Goal: Information Seeking & Learning: Understand process/instructions

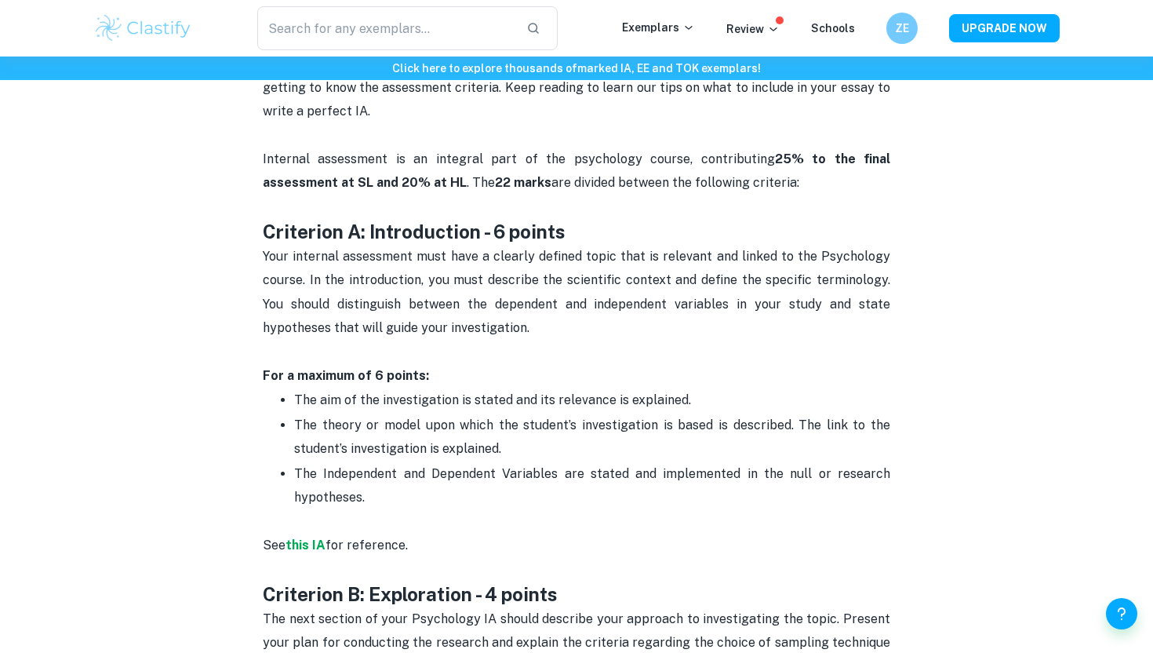
scroll to position [650, 0]
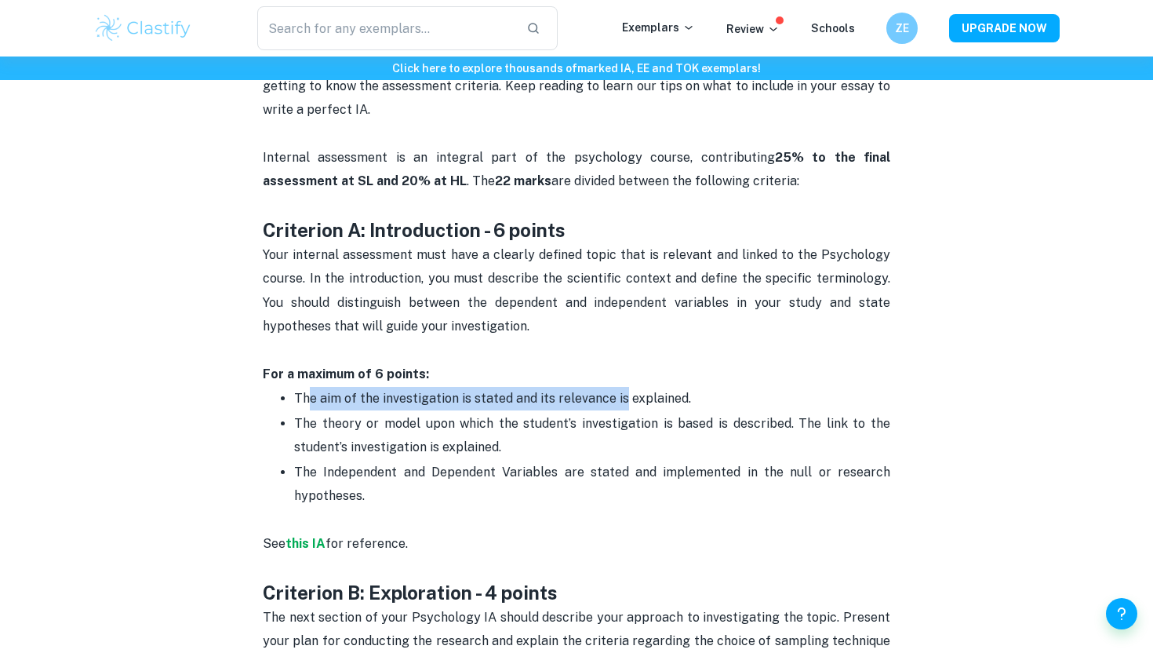
drag, startPoint x: 336, startPoint y: 402, endPoint x: 622, endPoint y: 402, distance: 286.3
click at [622, 402] on span "The aim of the investigation is stated and its relevance is explained." at bounding box center [492, 398] width 397 height 15
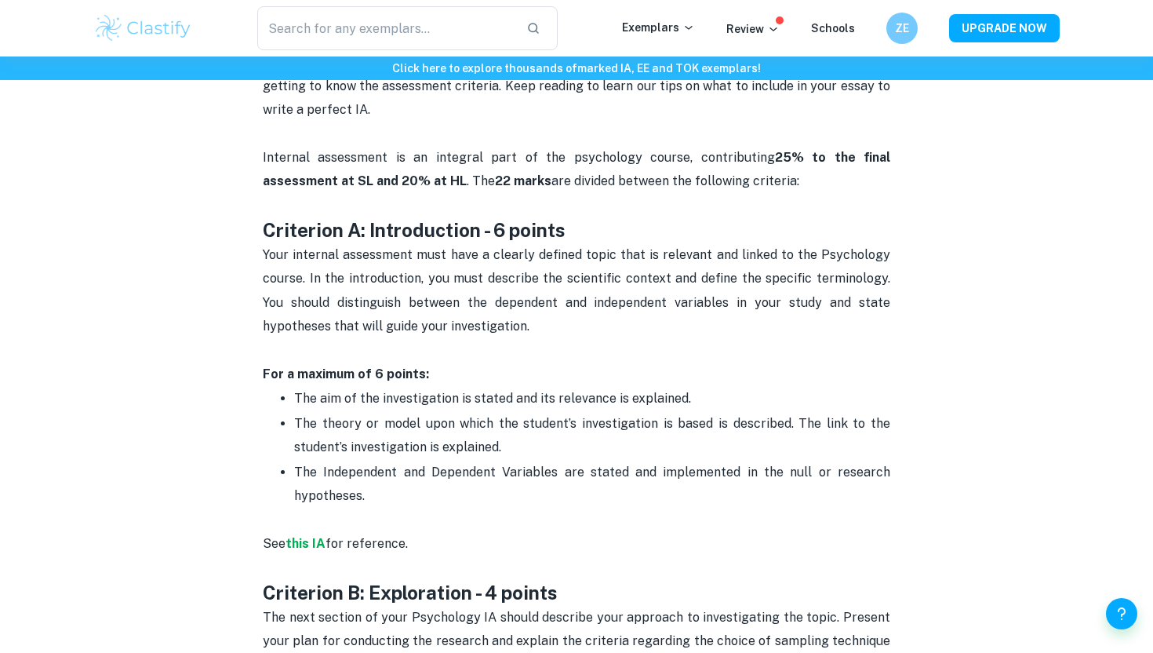
click at [416, 413] on p "The theory or model upon which the student’s investigation is based is describe…" at bounding box center [592, 436] width 596 height 48
drag, startPoint x: 300, startPoint y: 422, endPoint x: 650, endPoint y: 428, distance: 349.9
click at [646, 428] on span "The theory or model upon which the student’s investigation is based is describe…" at bounding box center [593, 435] width 599 height 38
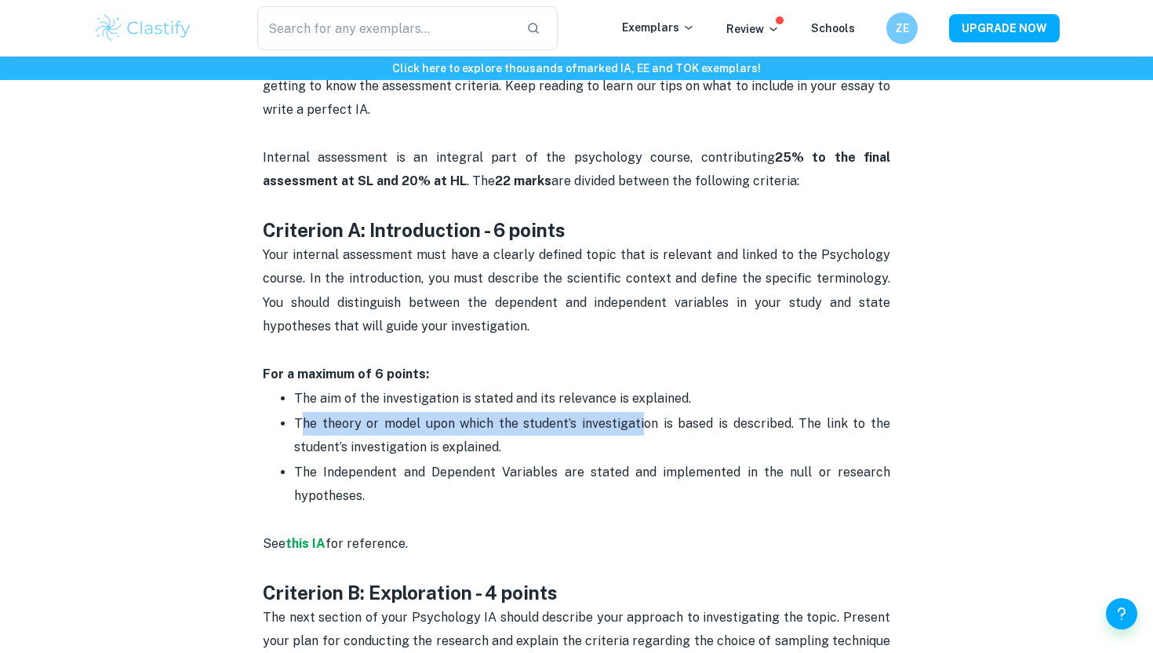
click at [650, 428] on span "The theory or model upon which the student’s investigation is based is describe…" at bounding box center [593, 435] width 599 height 38
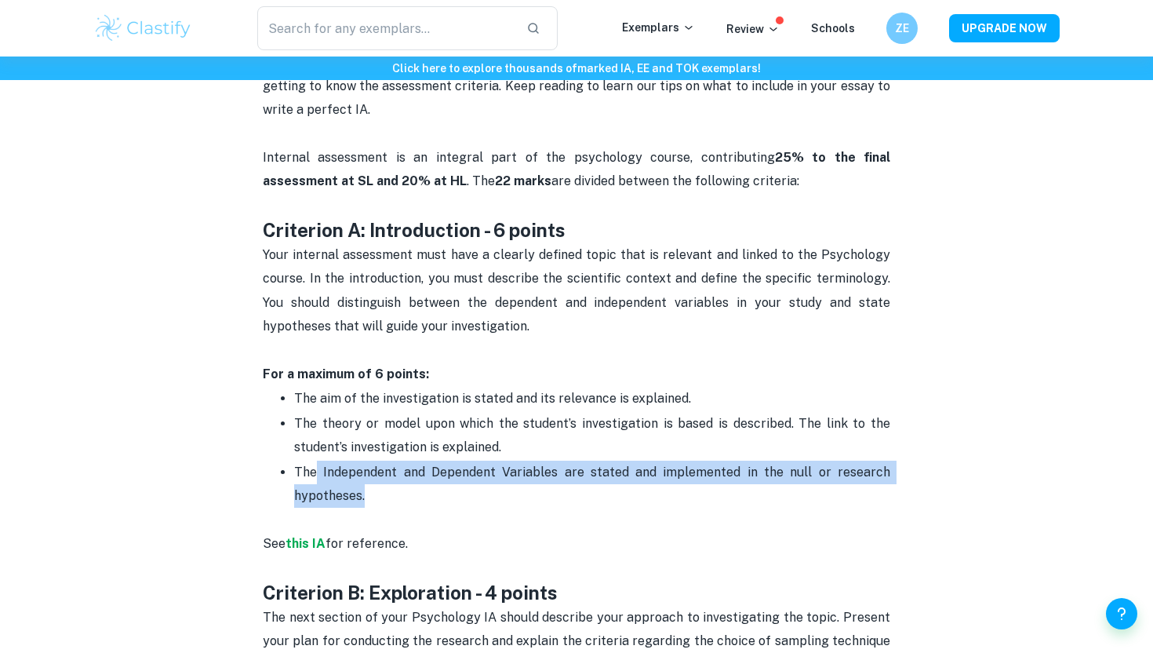
drag, startPoint x: 315, startPoint y: 462, endPoint x: 487, endPoint y: 511, distance: 179.5
click at [487, 511] on p "See this IA for reference." at bounding box center [577, 543] width 628 height 71
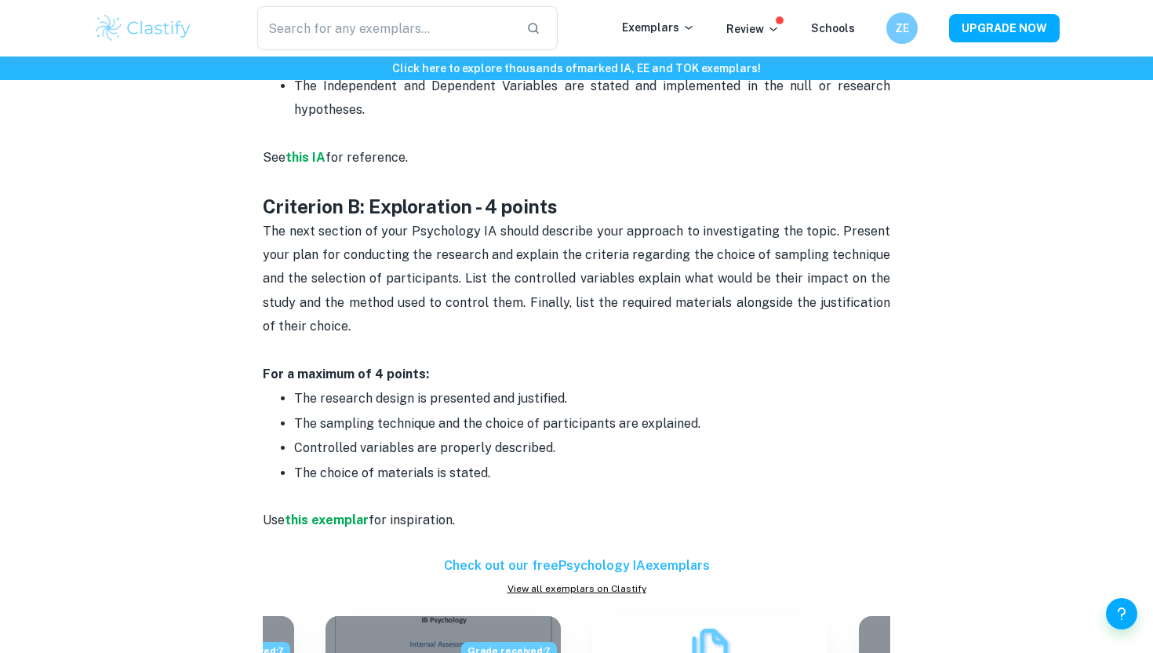
scroll to position [1039, 0]
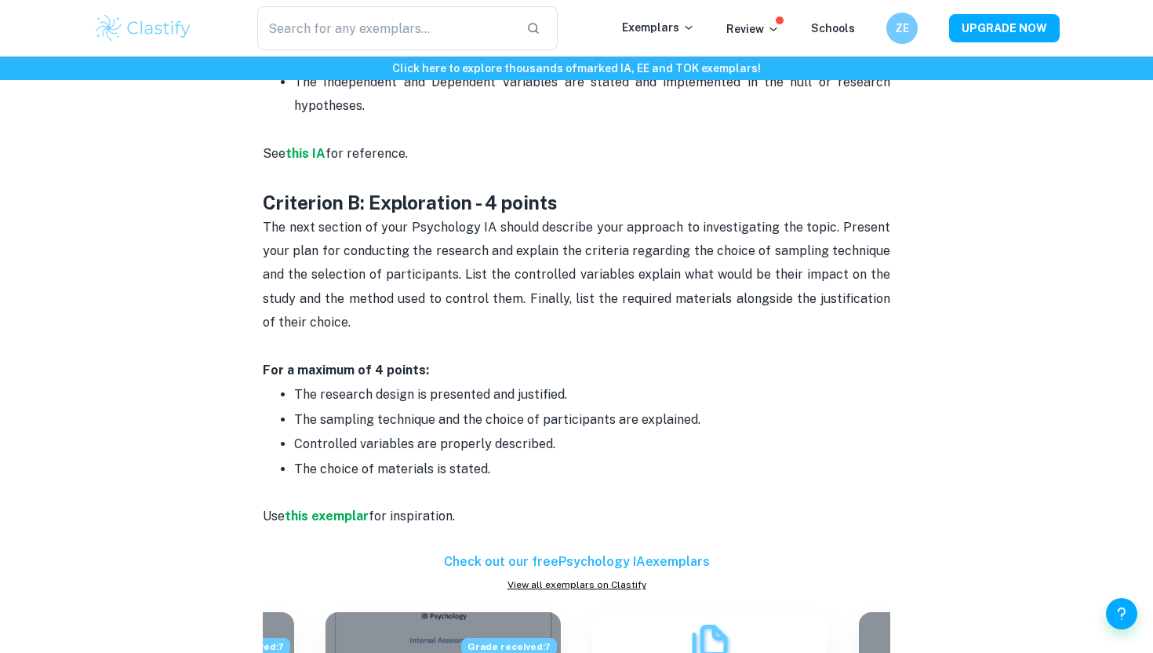
drag, startPoint x: 696, startPoint y: 251, endPoint x: 899, endPoint y: 254, distance: 203.2
click at [905, 254] on div "Psychology IA Criteria and Checklist By [PERSON_NAME] • [DATE] Get feedback on …" at bounding box center [576, 443] width 967 height 2725
drag, startPoint x: 515, startPoint y: 277, endPoint x: 645, endPoint y: 275, distance: 129.5
click at [646, 276] on span "The next section of your Psychology IA should describe your approach to investi…" at bounding box center [578, 275] width 631 height 111
click at [645, 275] on span "The next section of your Psychology IA should describe your approach to investi…" at bounding box center [578, 275] width 631 height 111
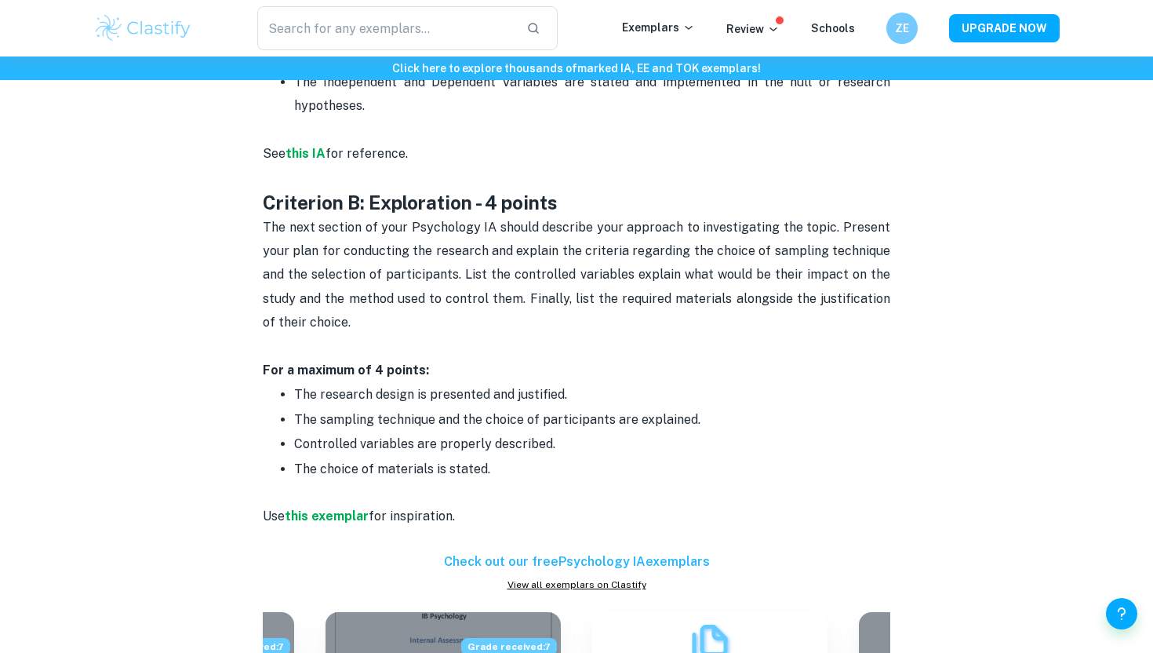
drag, startPoint x: 294, startPoint y: 397, endPoint x: 629, endPoint y: 382, distance: 335.3
click at [635, 384] on p "The research design is presented and justified." at bounding box center [592, 395] width 596 height 24
click at [629, 383] on p "The research design is presented and justified." at bounding box center [592, 395] width 596 height 24
drag, startPoint x: 293, startPoint y: 415, endPoint x: 555, endPoint y: 404, distance: 262.3
click at [555, 404] on ul "The research design is presented and justified. The sampling technique and the …" at bounding box center [577, 431] width 628 height 99
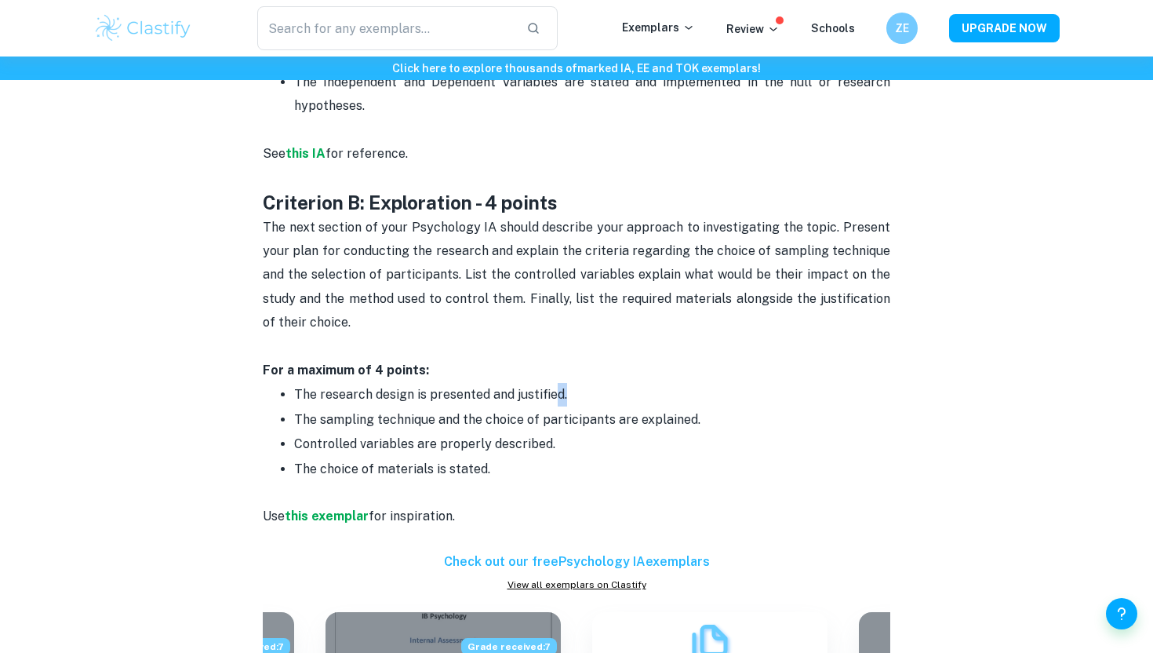
click at [555, 404] on p "The research design is presented and justified." at bounding box center [592, 395] width 596 height 24
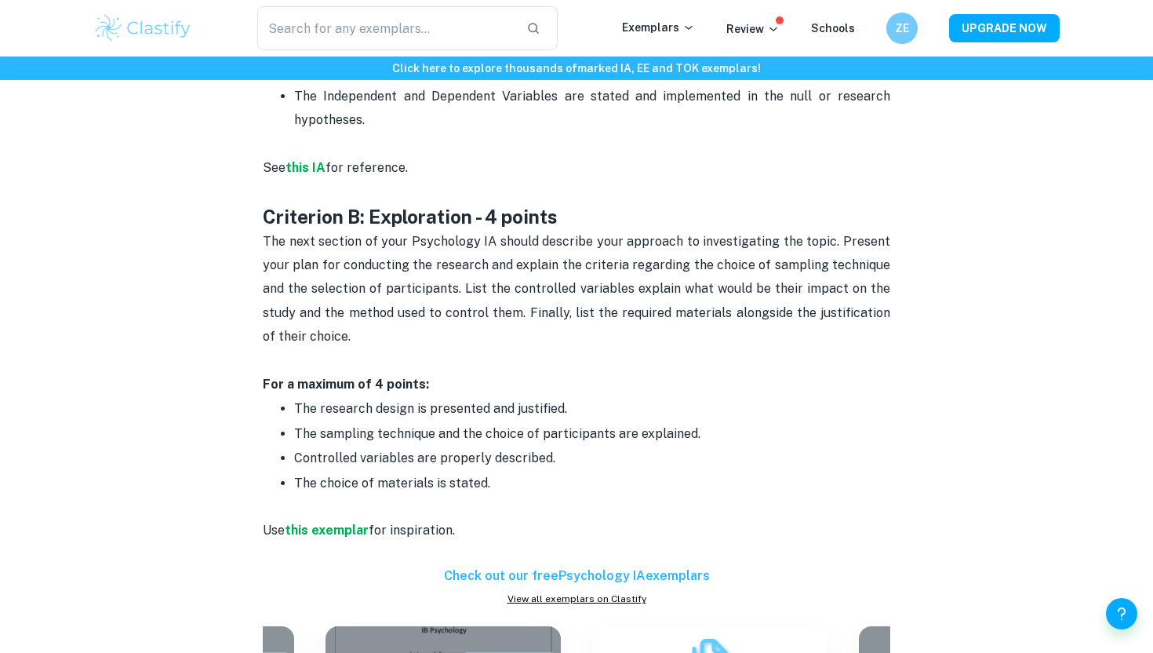
scroll to position [1024, 0]
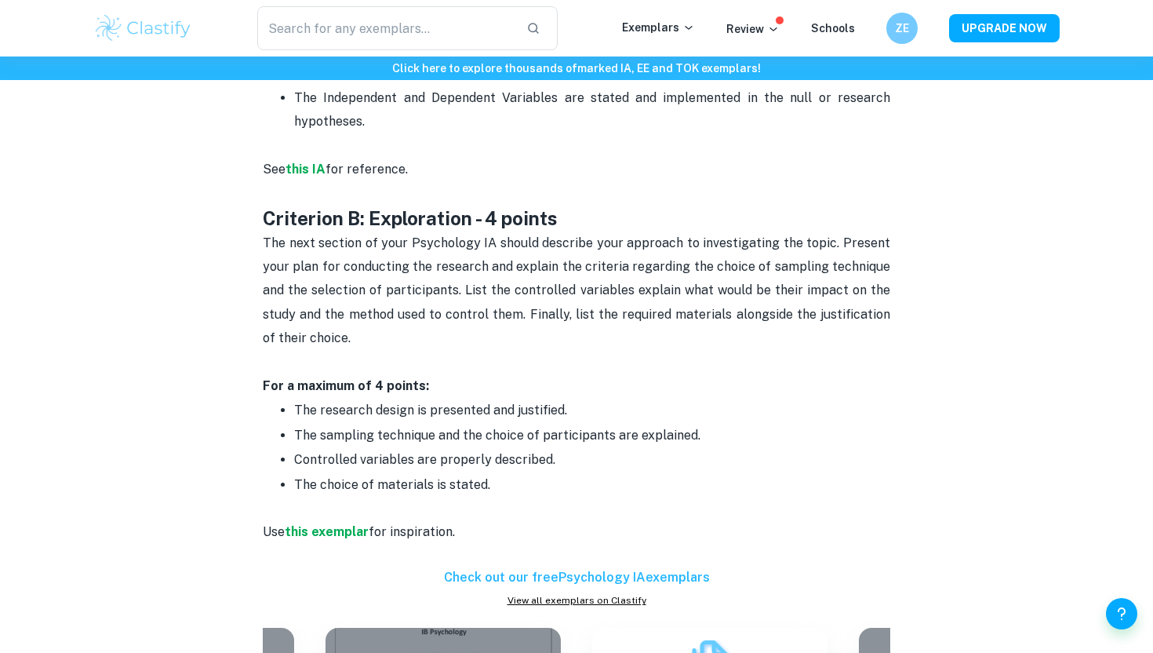
drag, startPoint x: 293, startPoint y: 402, endPoint x: 586, endPoint y: 402, distance: 292.6
click at [585, 402] on ul "The research design is presented and justified. The sampling technique and the …" at bounding box center [577, 447] width 628 height 99
click at [363, 459] on span "Controlled variables are properly described." at bounding box center [424, 459] width 261 height 15
drag, startPoint x: 293, startPoint y: 457, endPoint x: 568, endPoint y: 454, distance: 274.6
click at [568, 454] on p "Controlled variables are properly described." at bounding box center [592, 460] width 596 height 24
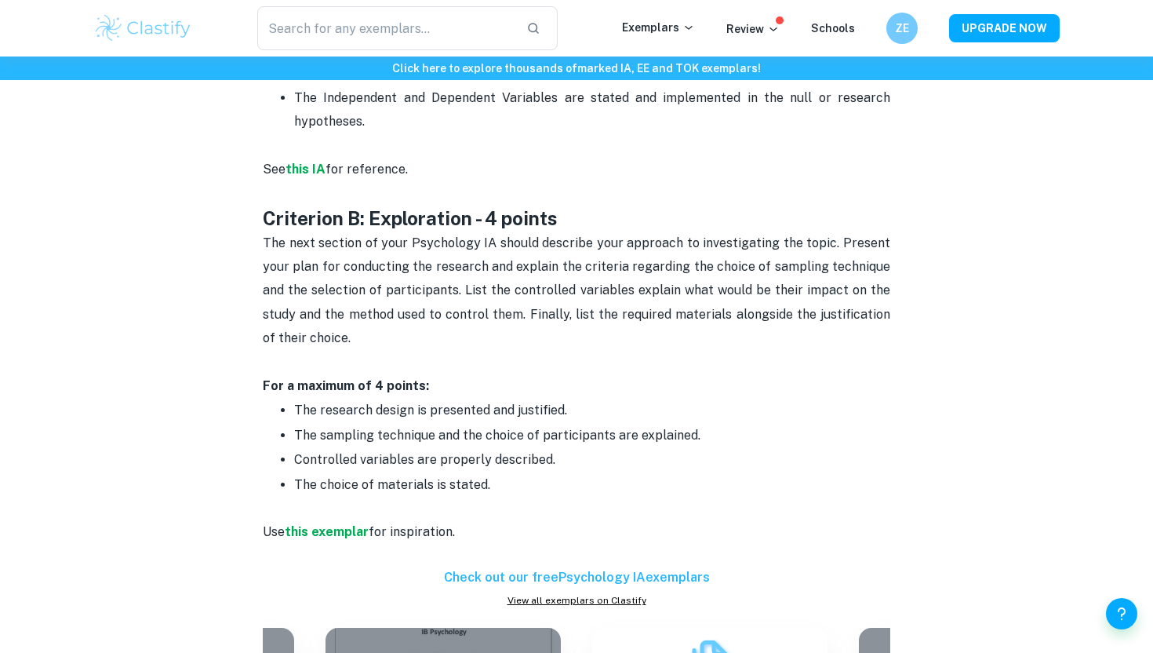
click at [570, 453] on p "Controlled variables are properly described." at bounding box center [592, 460] width 596 height 24
drag, startPoint x: 279, startPoint y: 482, endPoint x: 450, endPoint y: 482, distance: 171.0
click at [450, 482] on ul "The research design is presented and justified. The sampling technique and the …" at bounding box center [577, 447] width 628 height 99
click at [264, 460] on ul "The research design is presented and justified. The sampling technique and the …" at bounding box center [577, 447] width 628 height 99
drag, startPoint x: 264, startPoint y: 460, endPoint x: 706, endPoint y: 460, distance: 442.5
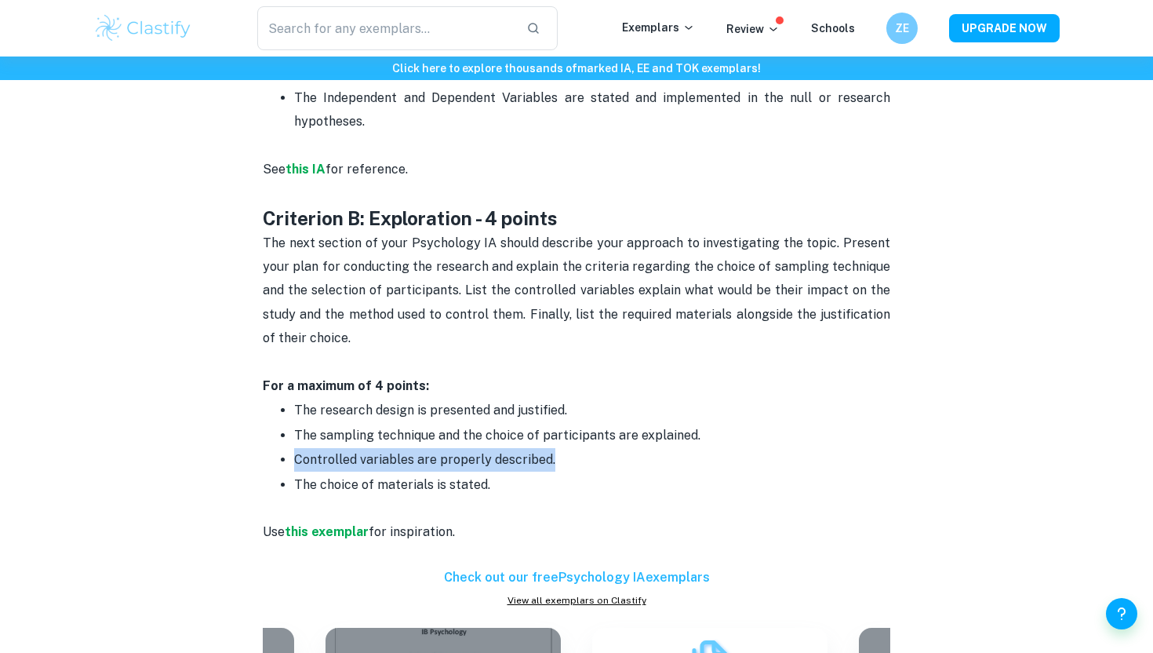
click at [706, 460] on ul "The research design is presented and justified. The sampling technique and the …" at bounding box center [577, 447] width 628 height 99
click at [706, 460] on p "Controlled variables are properly described." at bounding box center [592, 460] width 596 height 24
